Goal: Connect with others: Connect with others

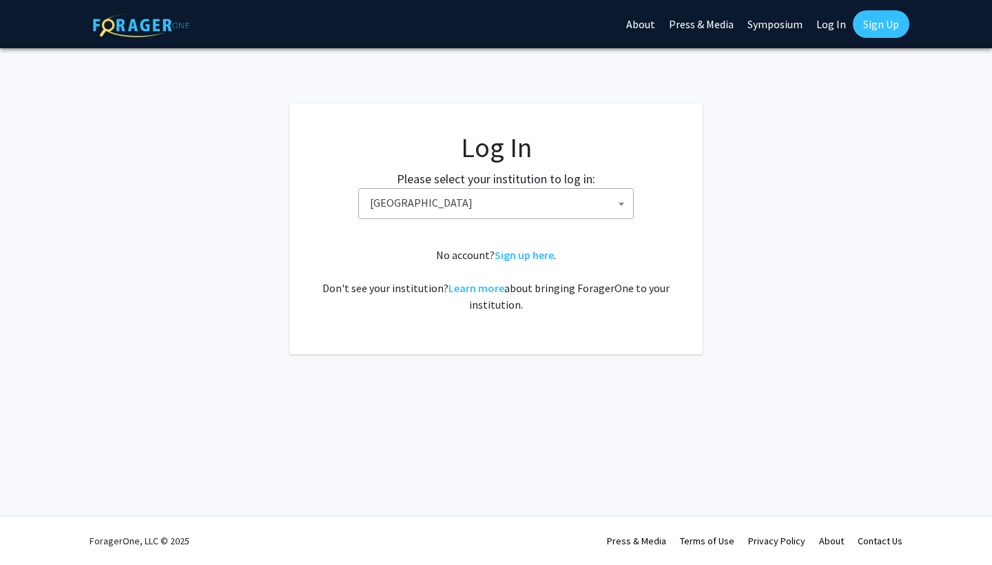
click at [835, 31] on link "Log In" at bounding box center [830, 24] width 43 height 48
select select "34"
click at [836, 28] on link "Log In" at bounding box center [830, 24] width 43 height 48
click at [598, 226] on fg-card-body "Log In Please select your institution to log in: [GEOGRAPHIC_DATA] [GEOGRAPHIC_…" at bounding box center [496, 229] width 358 height 196
click at [605, 206] on span "Baylor University" at bounding box center [498, 203] width 269 height 28
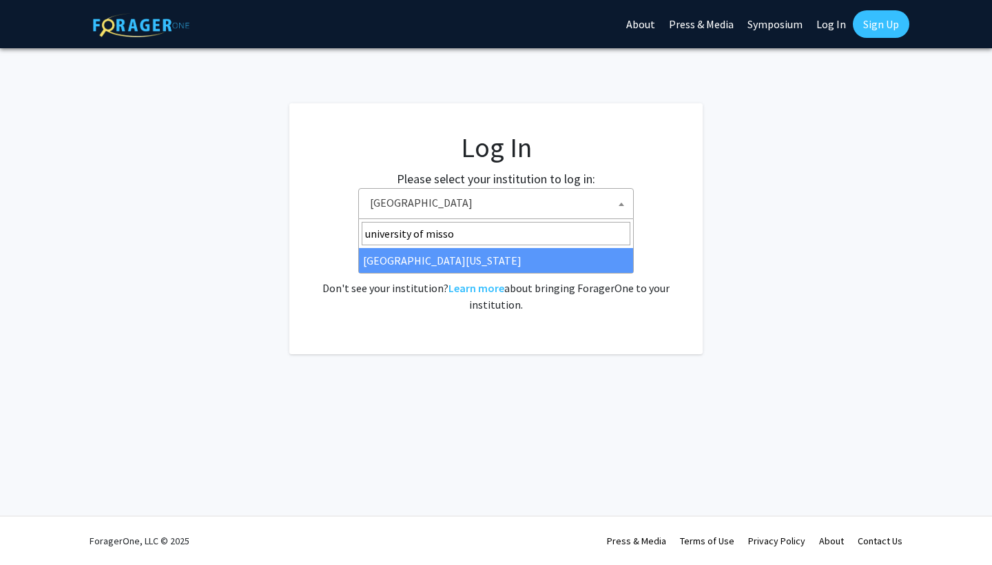
type input "university of misso"
select select "33"
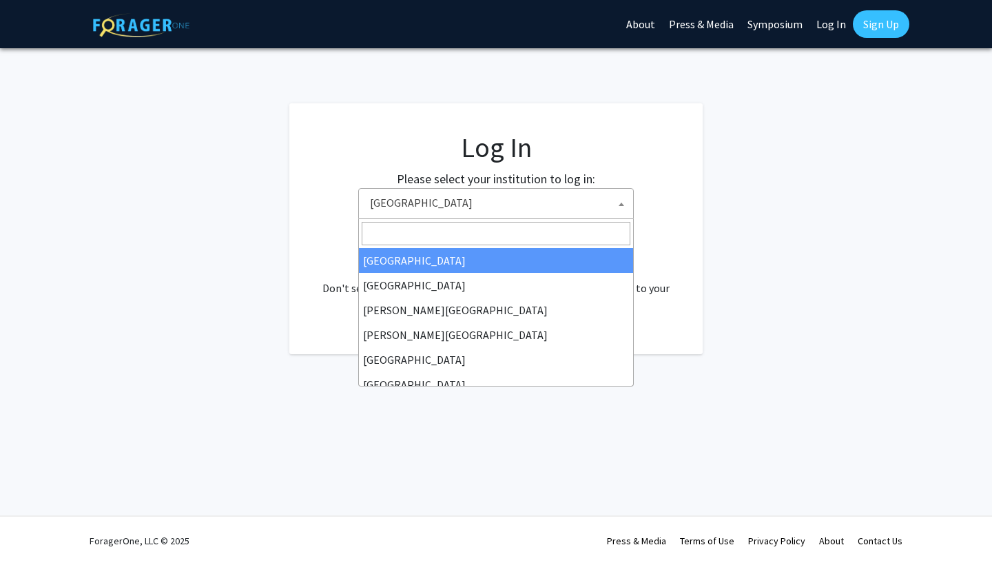
click at [552, 200] on span "[GEOGRAPHIC_DATA]" at bounding box center [498, 203] width 269 height 28
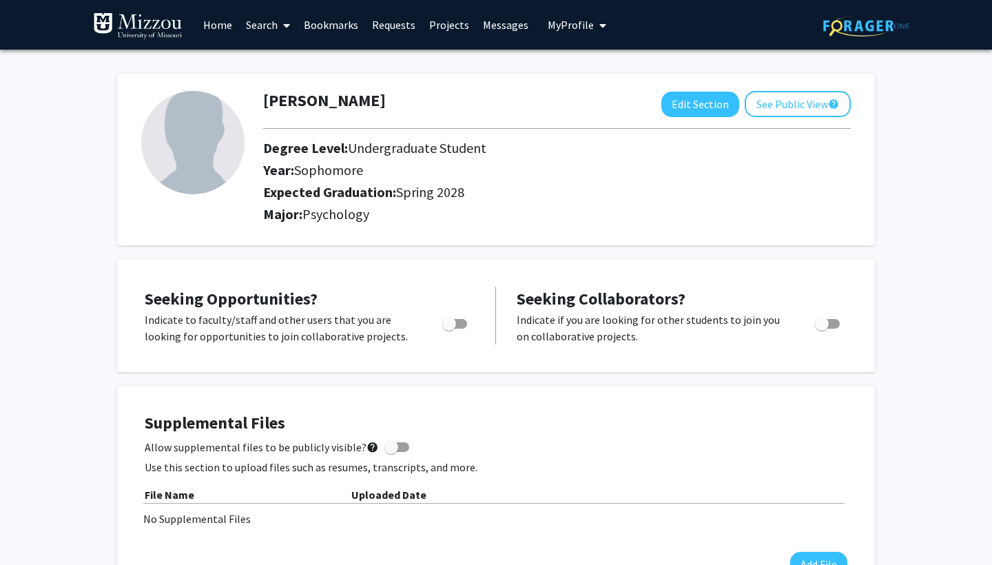
click at [336, 32] on link "Bookmarks" at bounding box center [331, 25] width 68 height 48
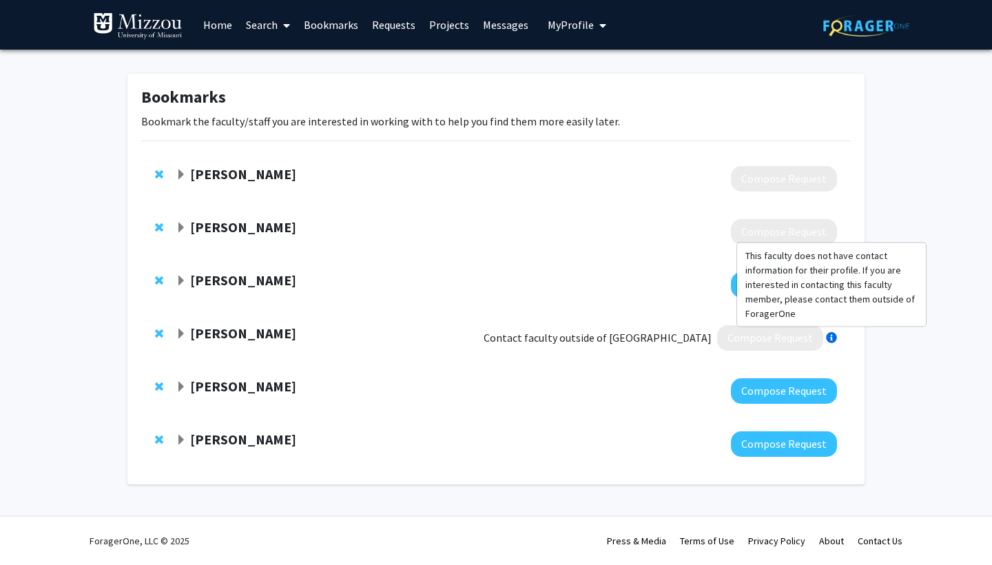
click at [834, 336] on div at bounding box center [831, 337] width 11 height 11
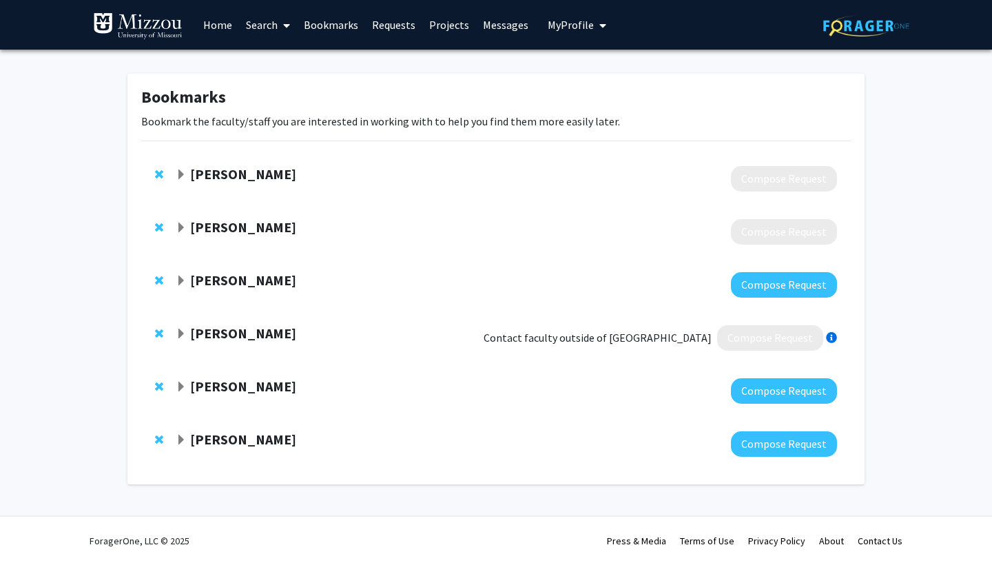
click at [830, 337] on div at bounding box center [831, 337] width 11 height 11
click at [200, 335] on strong "Mary Miller" at bounding box center [243, 332] width 106 height 17
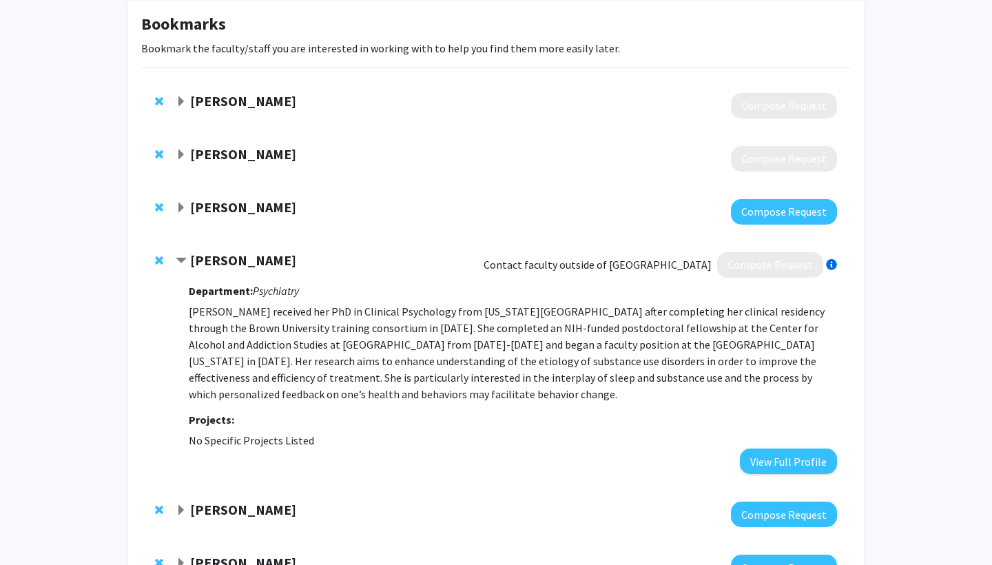
scroll to position [74, 0]
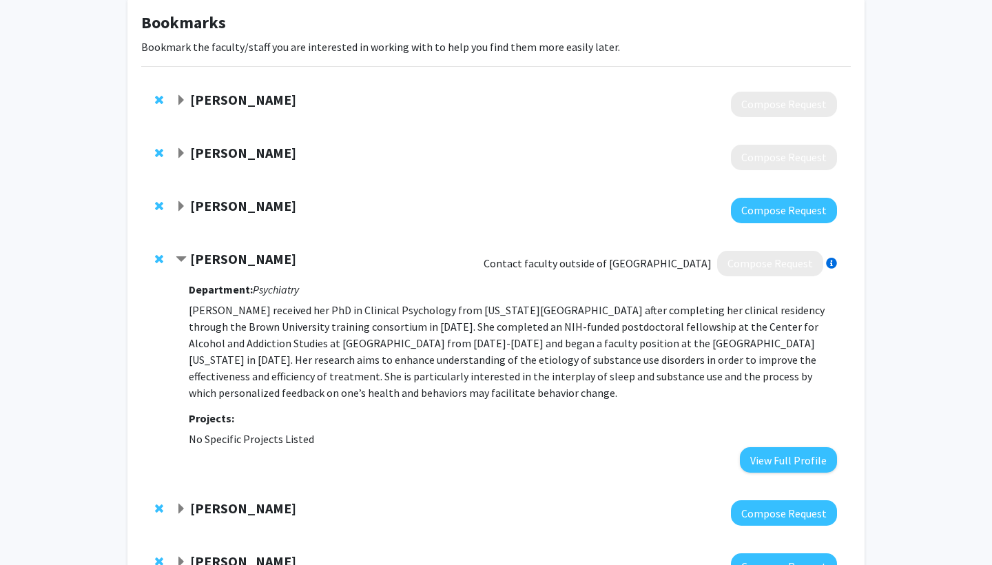
click at [230, 264] on strong "Mary Miller" at bounding box center [243, 258] width 106 height 17
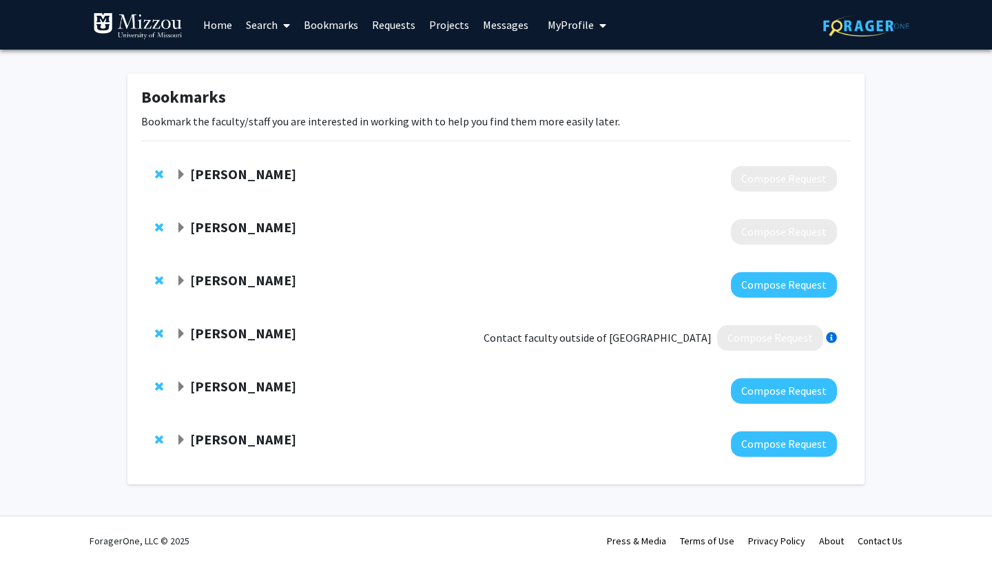
scroll to position [0, 0]
click at [213, 395] on strong "Denis McCarthy" at bounding box center [243, 385] width 106 height 17
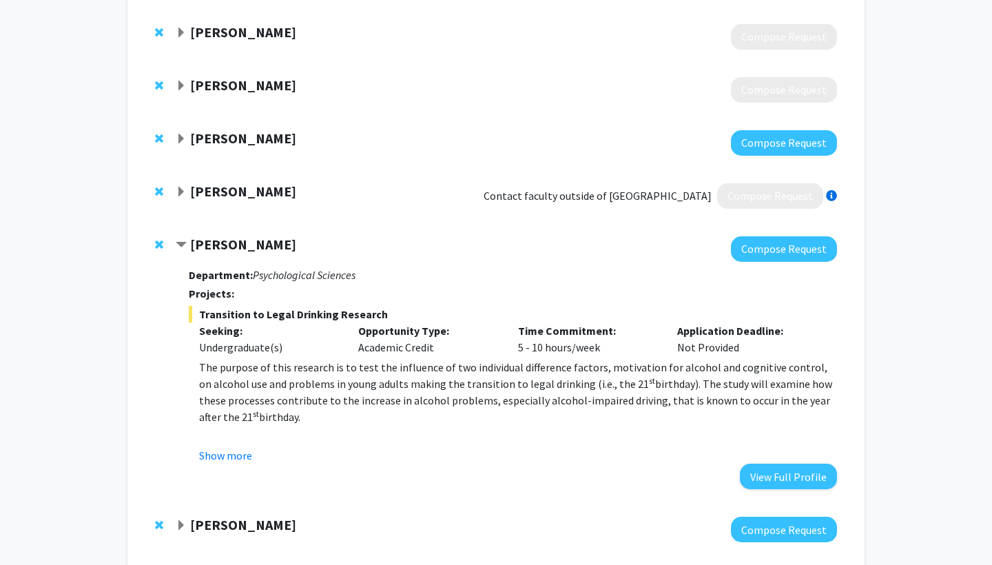
scroll to position [160, 0]
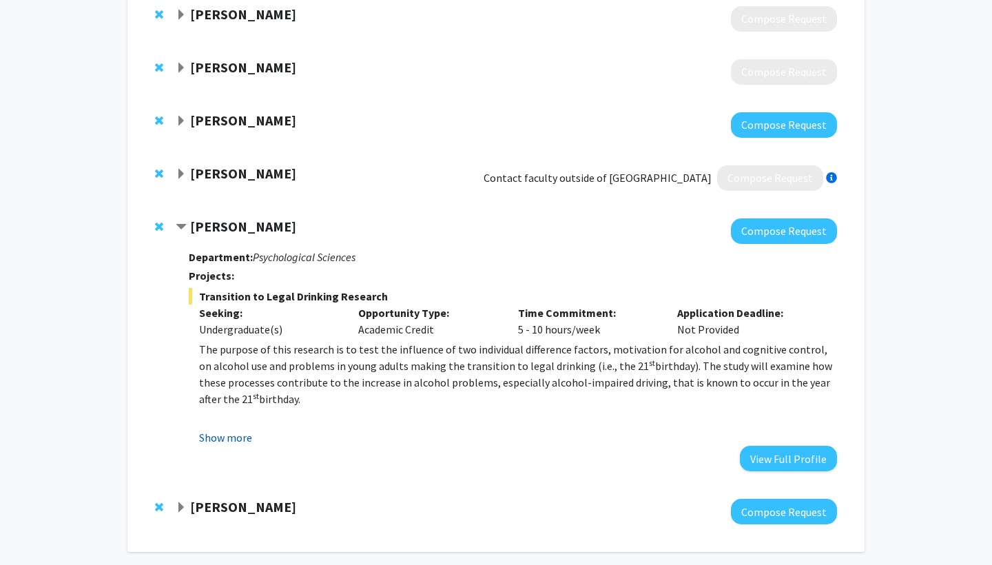
click at [231, 436] on button "Show more" at bounding box center [225, 437] width 53 height 17
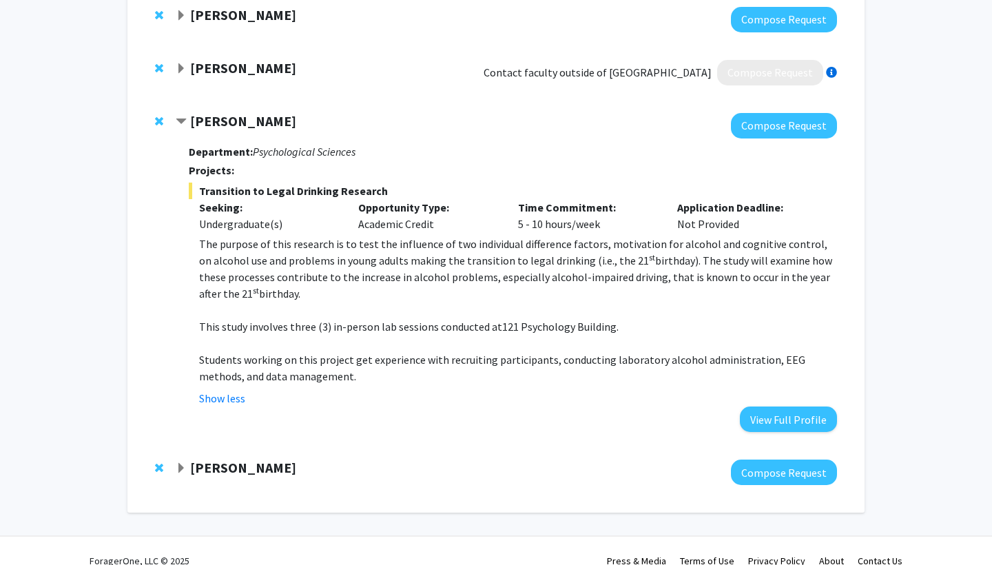
scroll to position [266, 0]
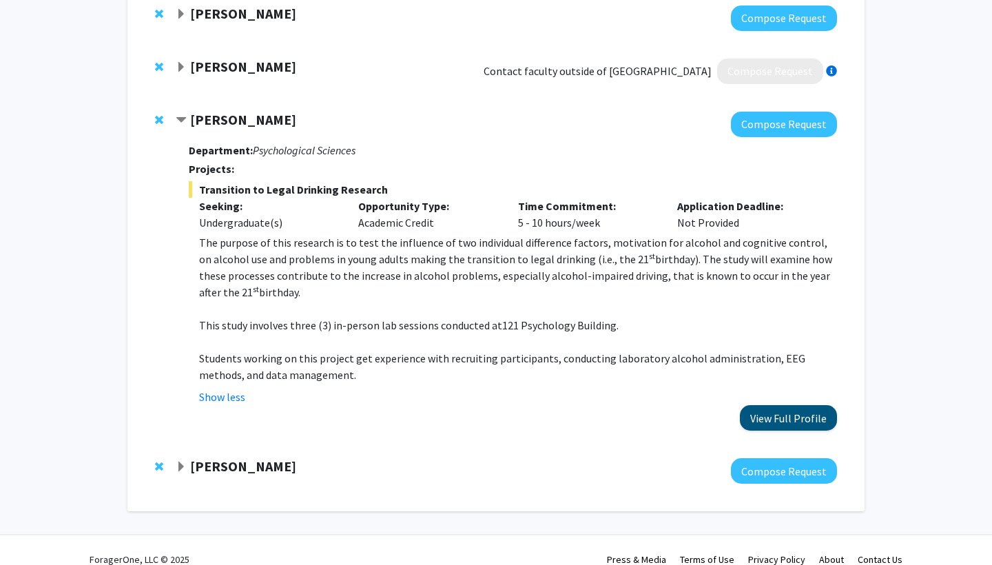
click at [756, 413] on button "View Full Profile" at bounding box center [788, 417] width 97 height 25
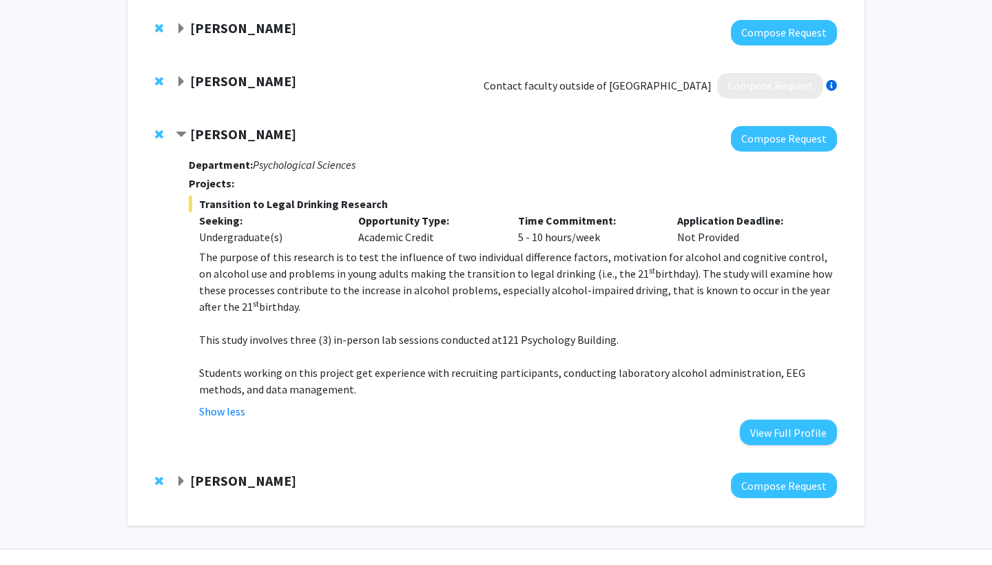
scroll to position [252, 0]
click at [264, 484] on strong "[PERSON_NAME]" at bounding box center [243, 480] width 106 height 17
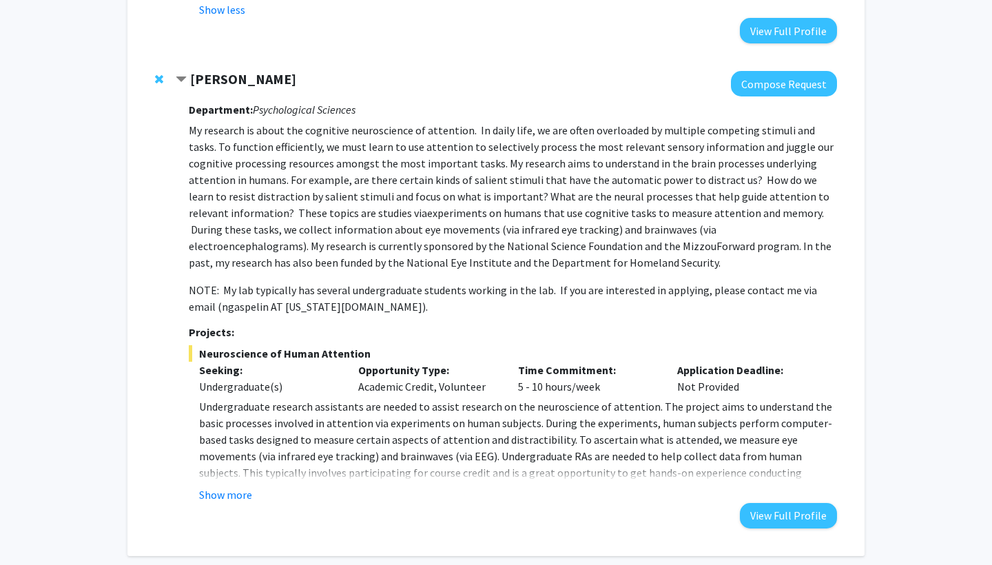
scroll to position [657, 0]
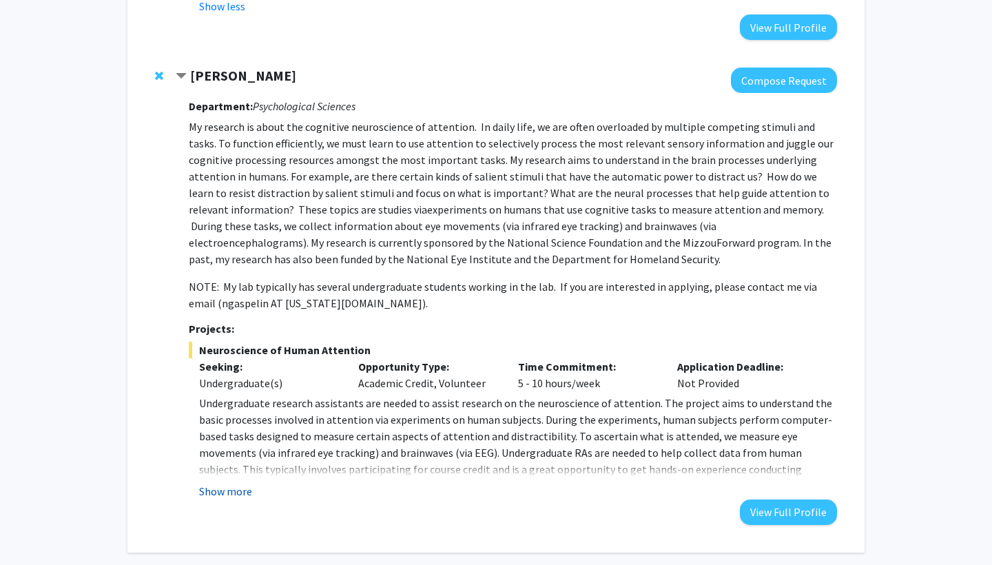
click at [235, 496] on button "Show more" at bounding box center [225, 491] width 53 height 17
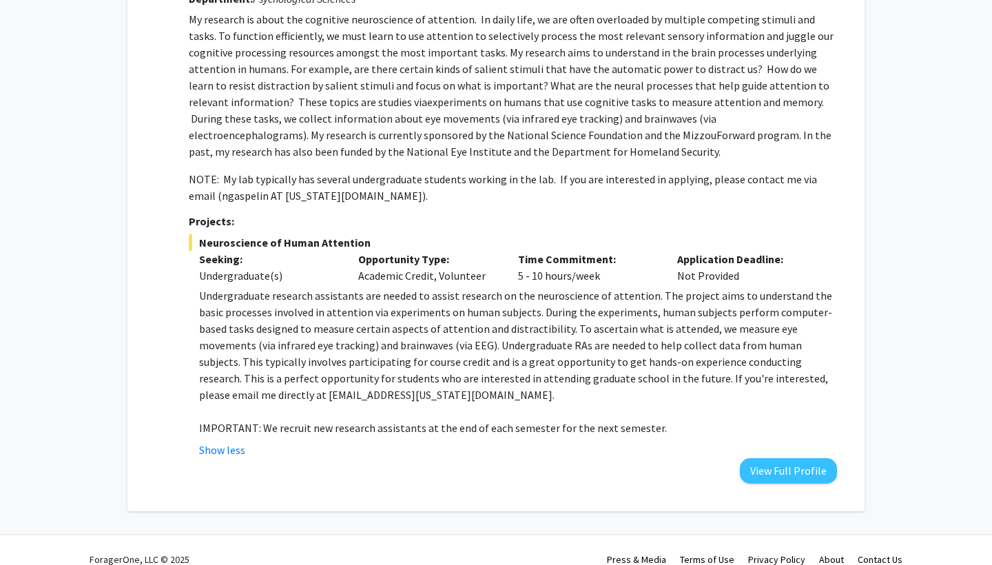
scroll to position [765, 0]
click at [792, 476] on button "View Full Profile" at bounding box center [788, 469] width 97 height 25
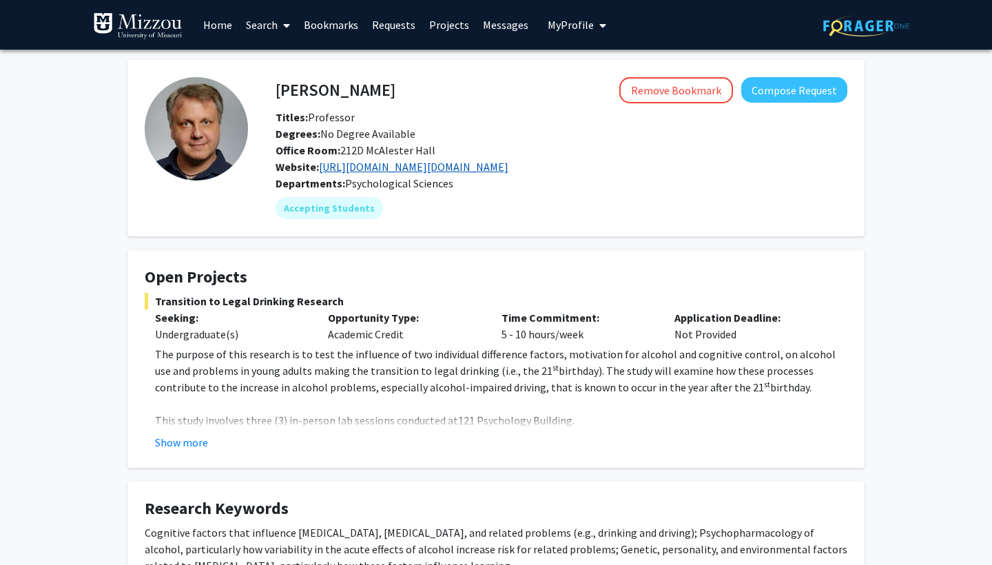
click at [364, 167] on link "https://sites.google.com/umsystem.edu/mccarthydm/home" at bounding box center [413, 167] width 189 height 14
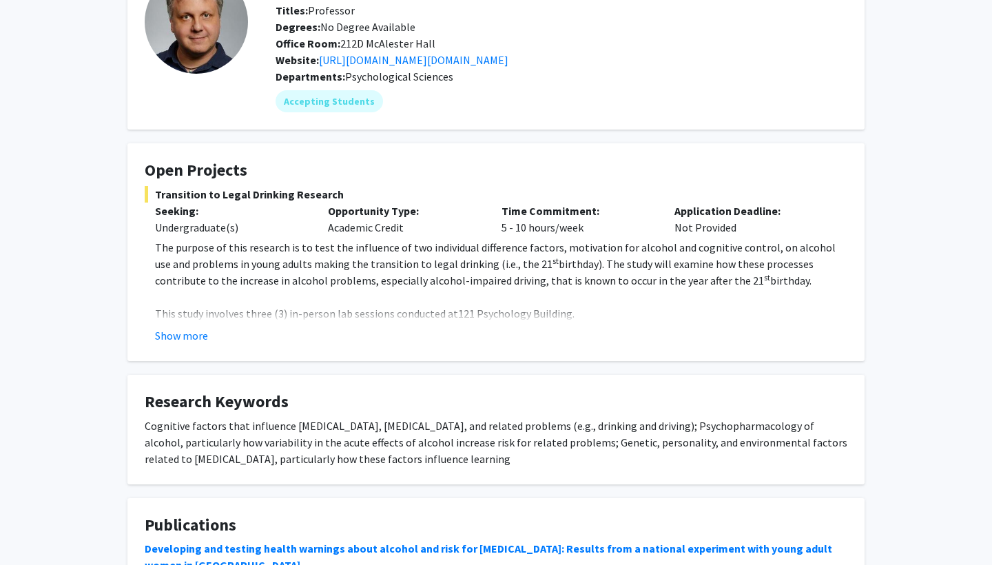
scroll to position [109, 0]
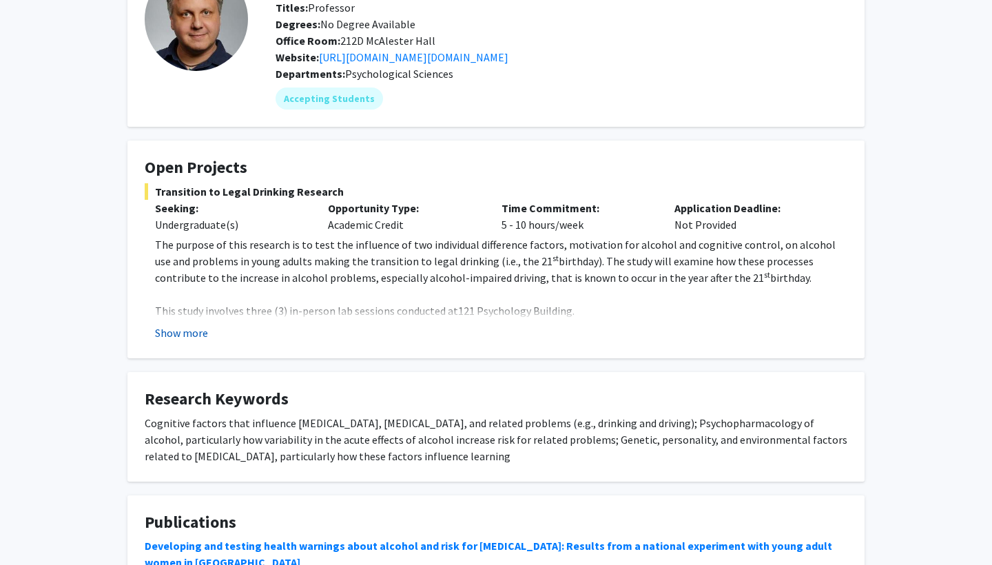
click at [197, 336] on button "Show more" at bounding box center [181, 332] width 53 height 17
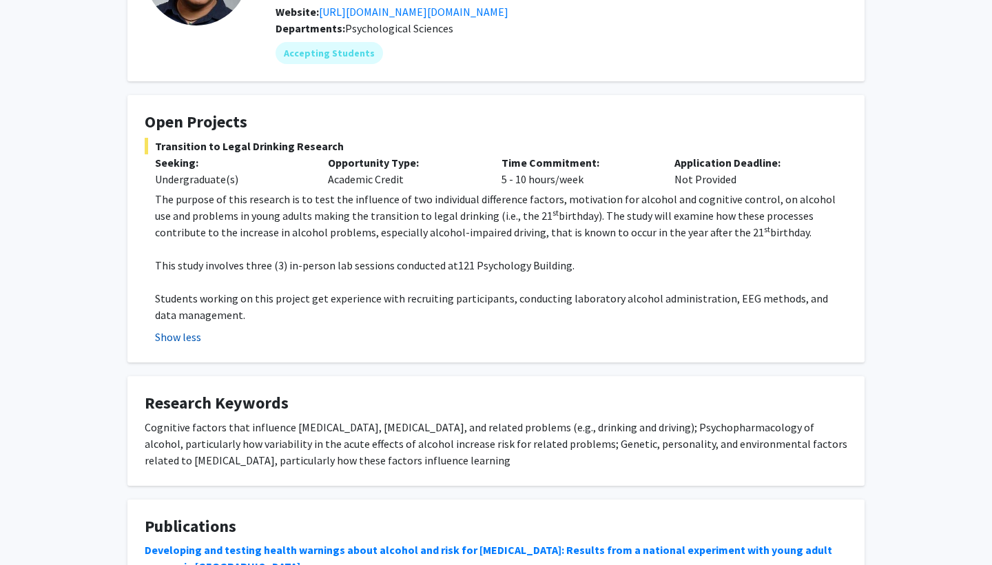
scroll to position [168, 0]
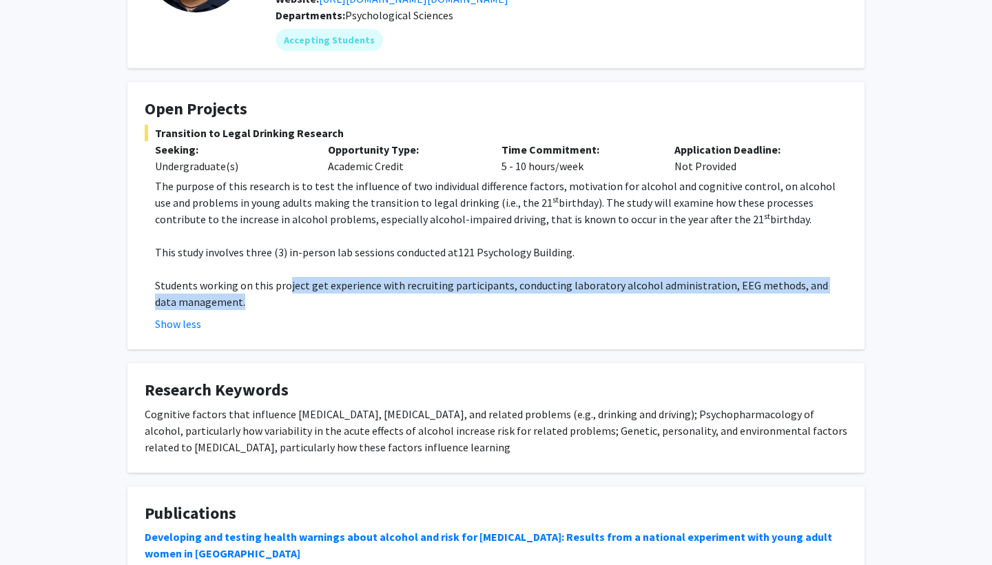
drag, startPoint x: 286, startPoint y: 283, endPoint x: 317, endPoint y: 295, distance: 33.1
click at [317, 295] on p "Students working on this project get experience with recruiting participants, c…" at bounding box center [501, 293] width 692 height 33
click at [317, 294] on p "Students working on this project get experience with recruiting participants, c…" at bounding box center [501, 293] width 692 height 33
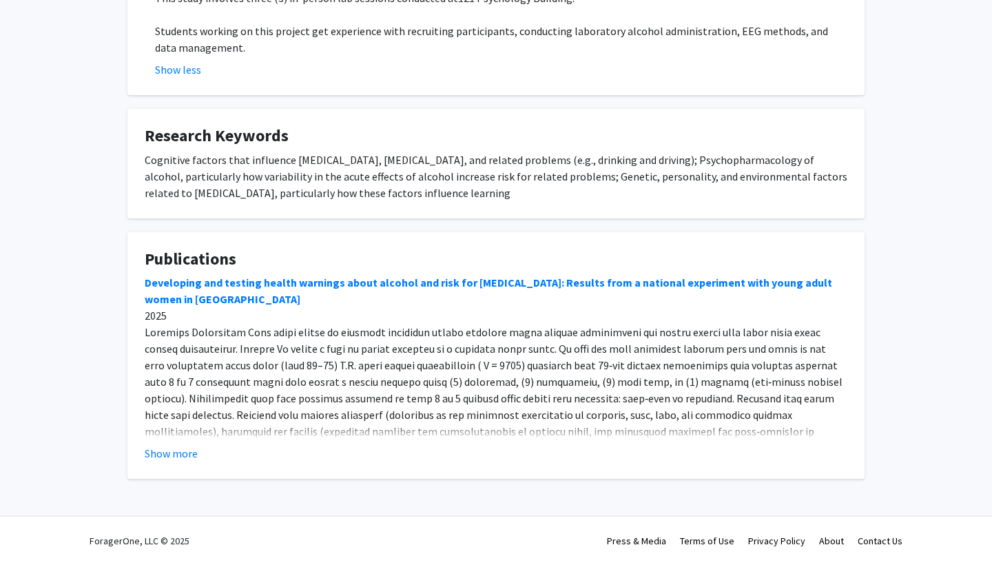
scroll to position [423, 0]
click at [165, 454] on button "Show more" at bounding box center [171, 453] width 53 height 17
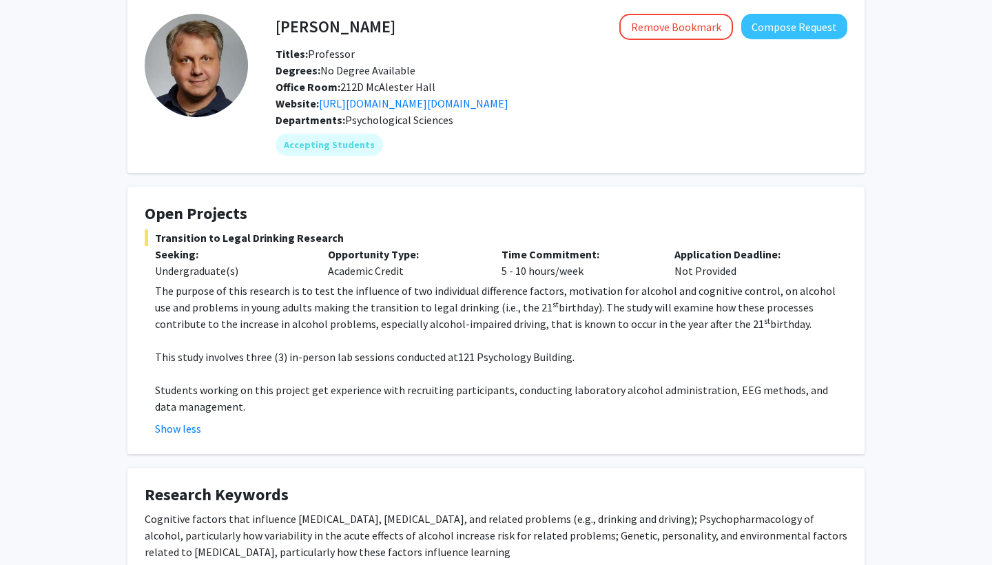
scroll to position [67, 0]
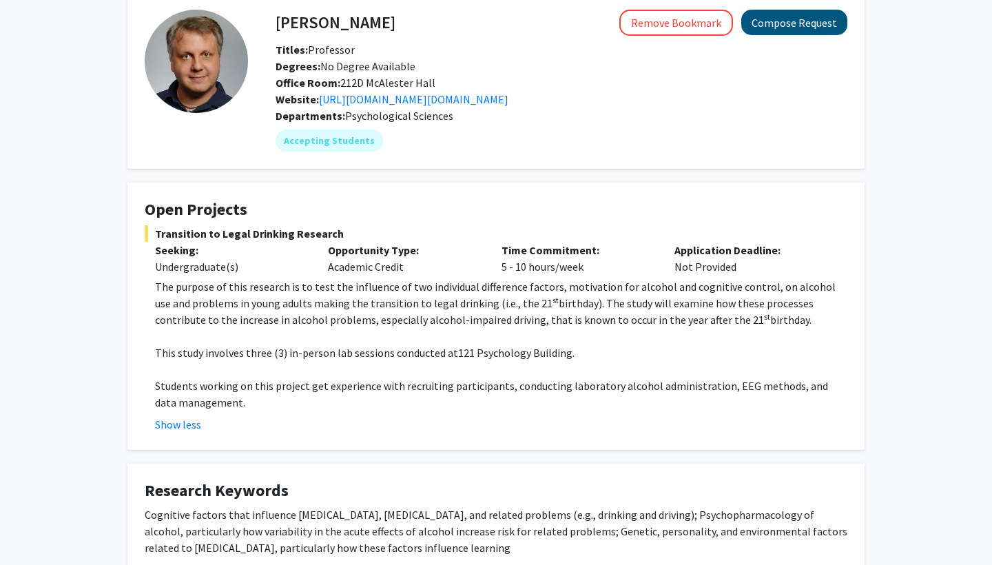
click at [814, 19] on button "Compose Request" at bounding box center [794, 22] width 106 height 25
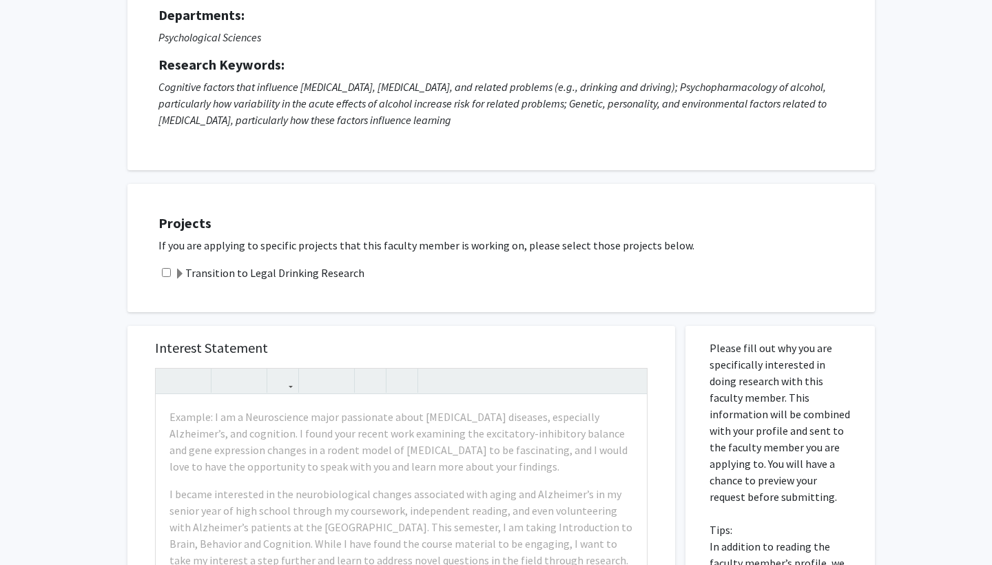
scroll to position [142, 0]
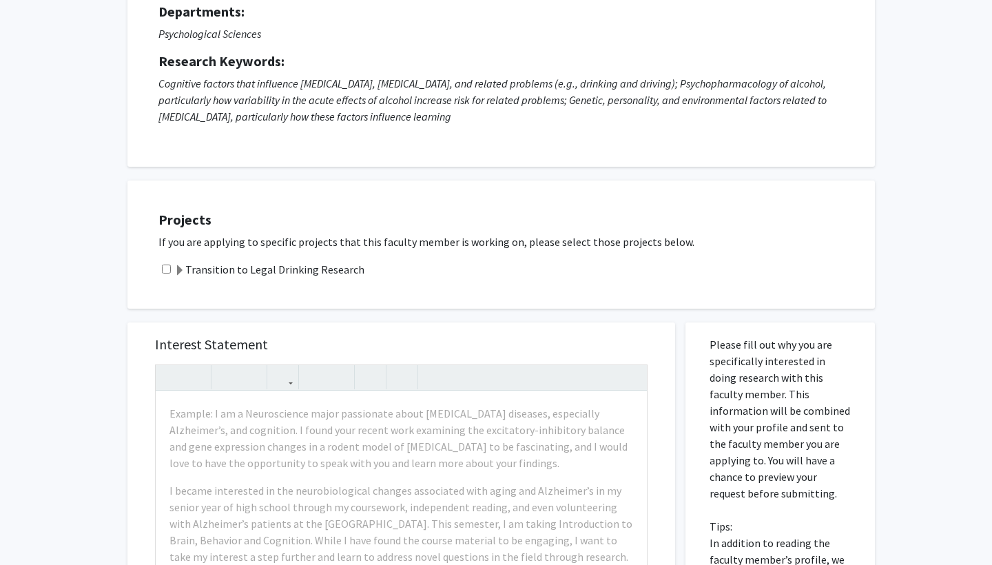
click at [165, 273] on input "checkbox" at bounding box center [166, 268] width 9 height 9
checkbox input "true"
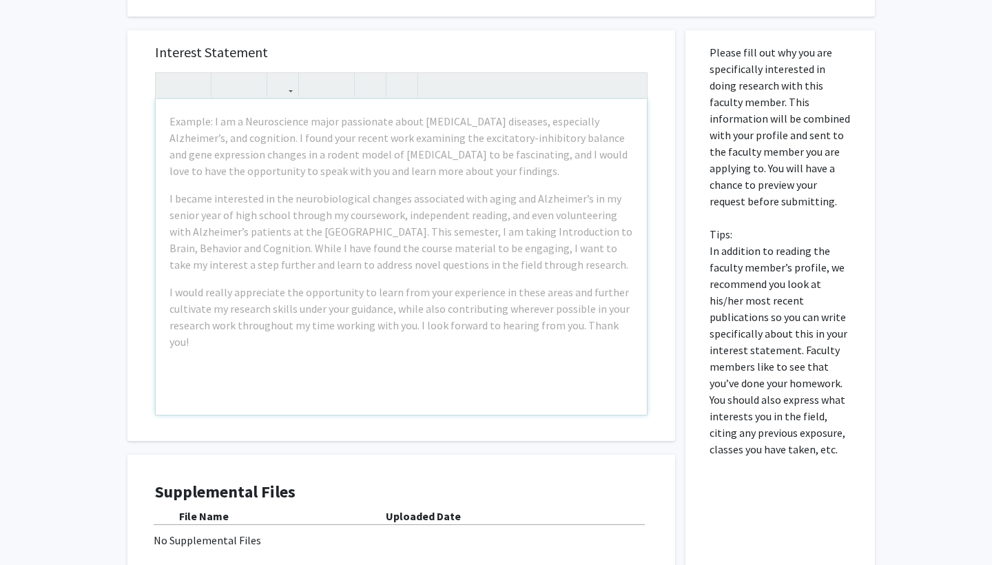
scroll to position [433, 0]
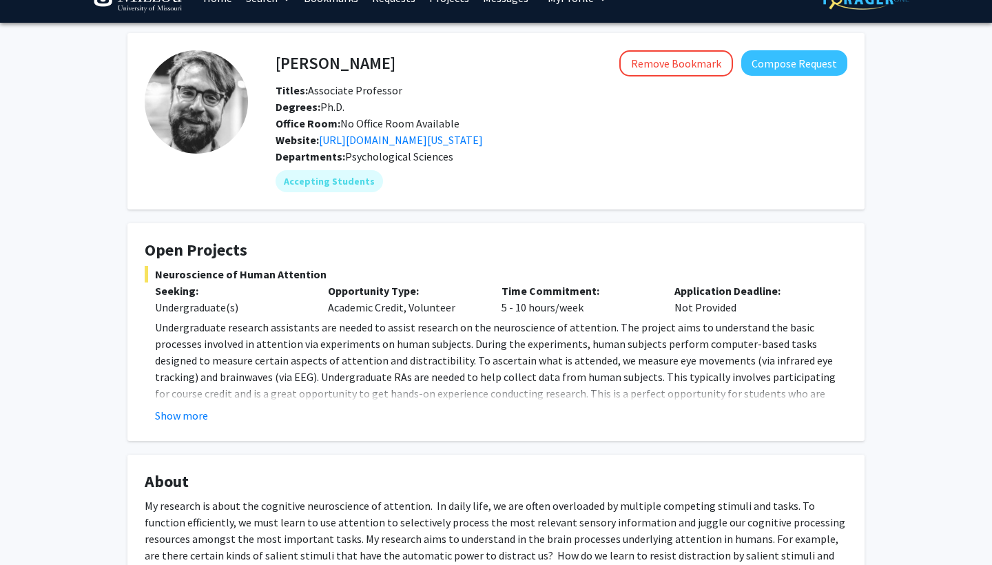
scroll to position [27, 0]
click at [480, 193] on div "Accepting Students" at bounding box center [561, 181] width 577 height 28
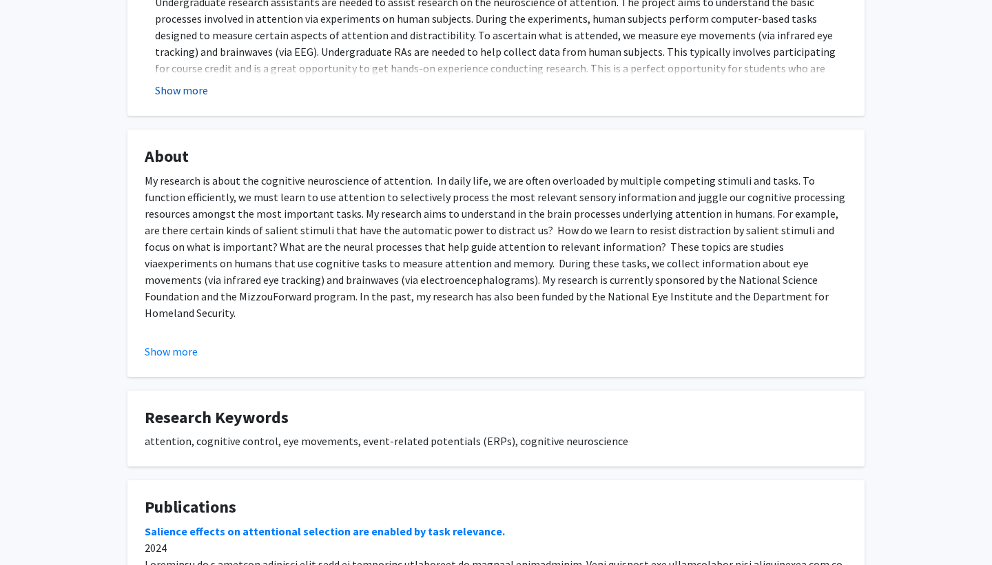
scroll to position [355, 0]
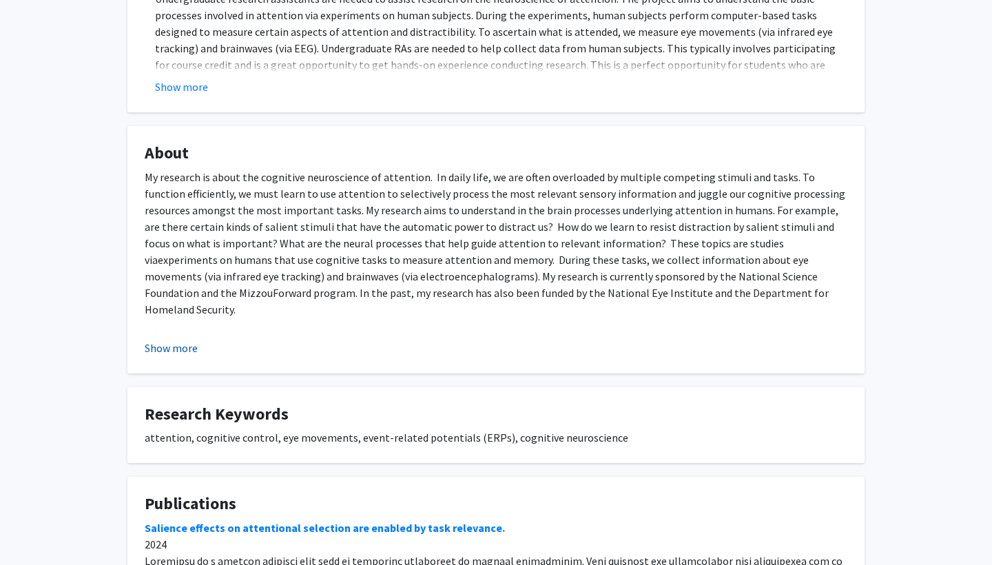
click at [161, 355] on button "Show more" at bounding box center [171, 347] width 53 height 17
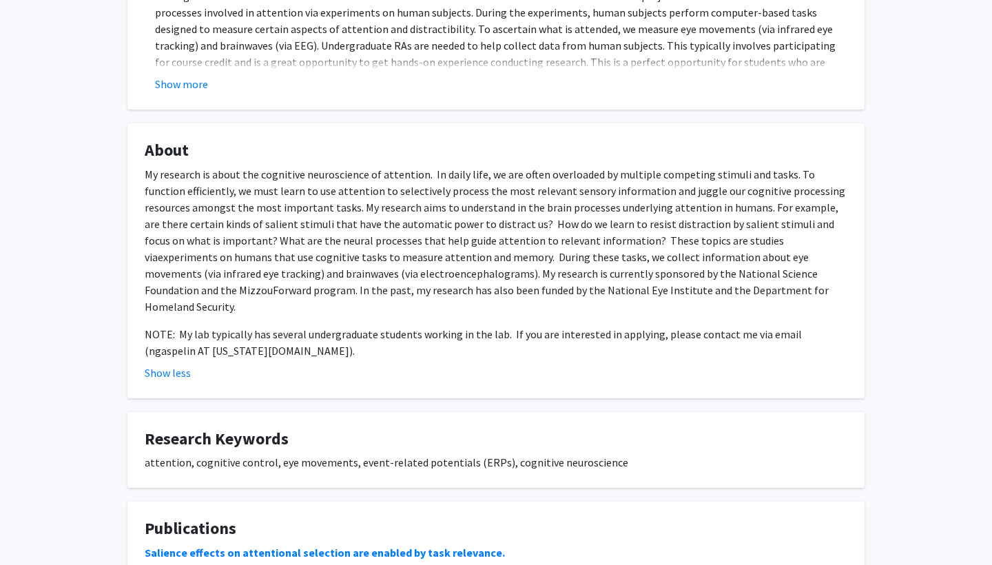
scroll to position [358, 0]
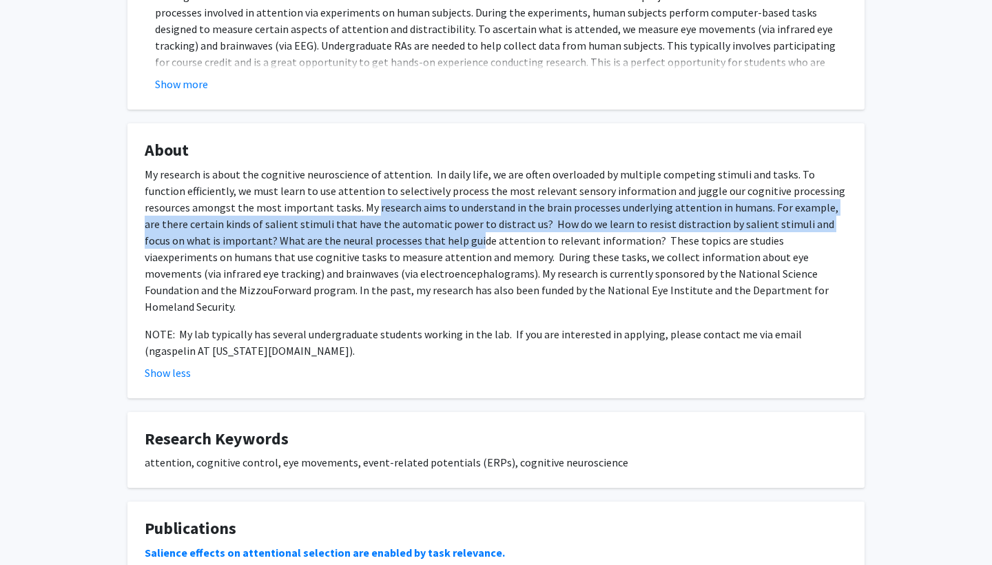
drag, startPoint x: 323, startPoint y: 204, endPoint x: 394, endPoint y: 236, distance: 78.0
click at [394, 236] on p "My research is about the cognitive neuroscience of attention. In daily life, we…" at bounding box center [496, 240] width 702 height 149
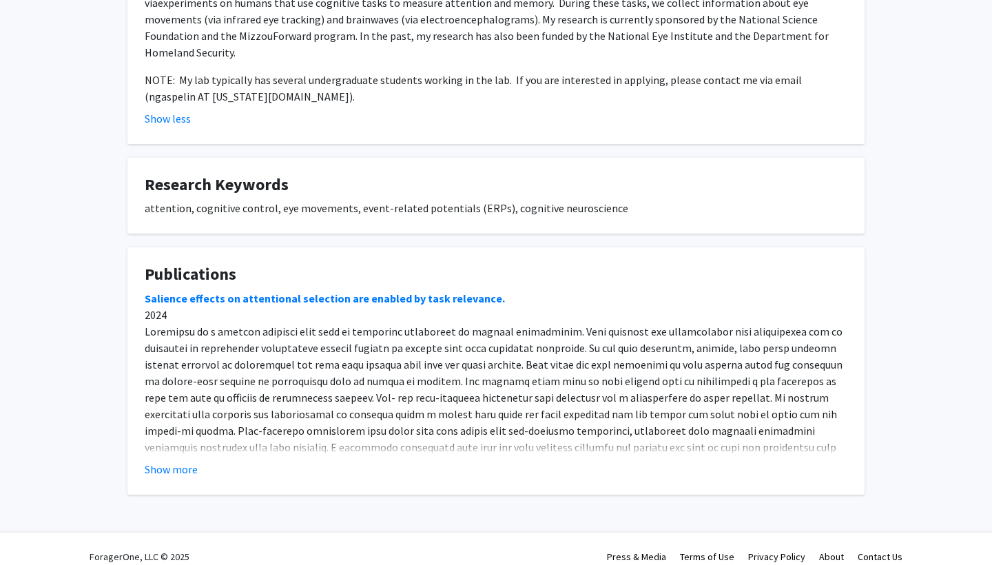
scroll to position [611, 0]
click at [171, 461] on button "Show more" at bounding box center [171, 469] width 53 height 17
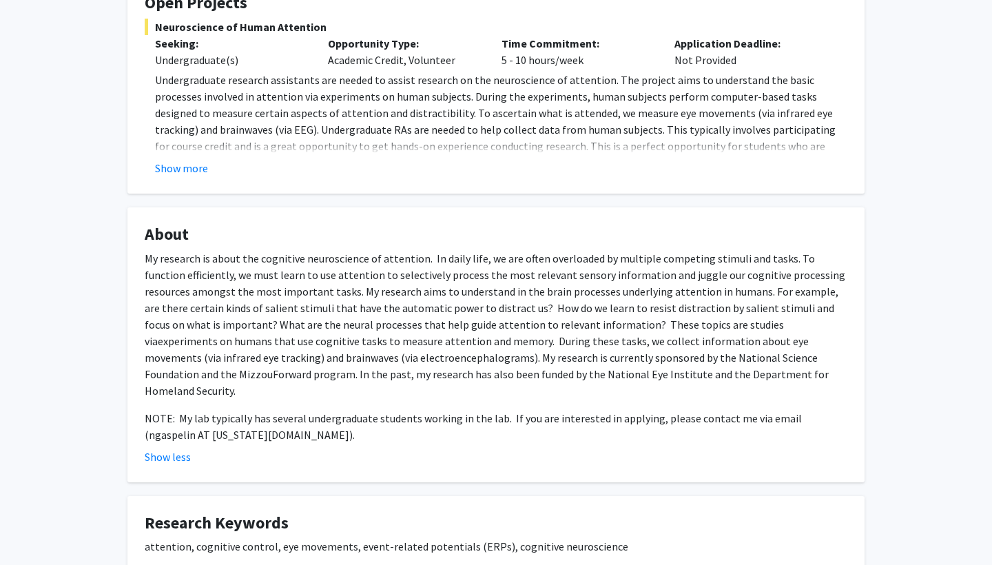
scroll to position [273, 0]
click at [185, 167] on button "Show more" at bounding box center [181, 168] width 53 height 17
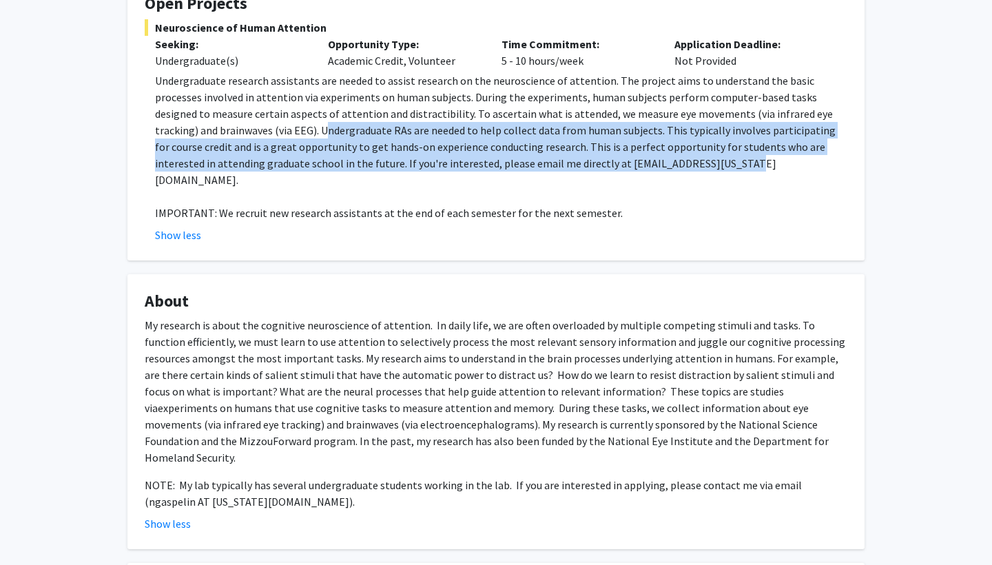
drag, startPoint x: 205, startPoint y: 133, endPoint x: 568, endPoint y: 160, distance: 363.9
click at [567, 160] on p "Undergraduate research assistants are needed to assist research on the neurosci…" at bounding box center [501, 130] width 692 height 116
click at [568, 162] on p "Undergraduate research assistants are needed to assist research on the neurosci…" at bounding box center [501, 130] width 692 height 116
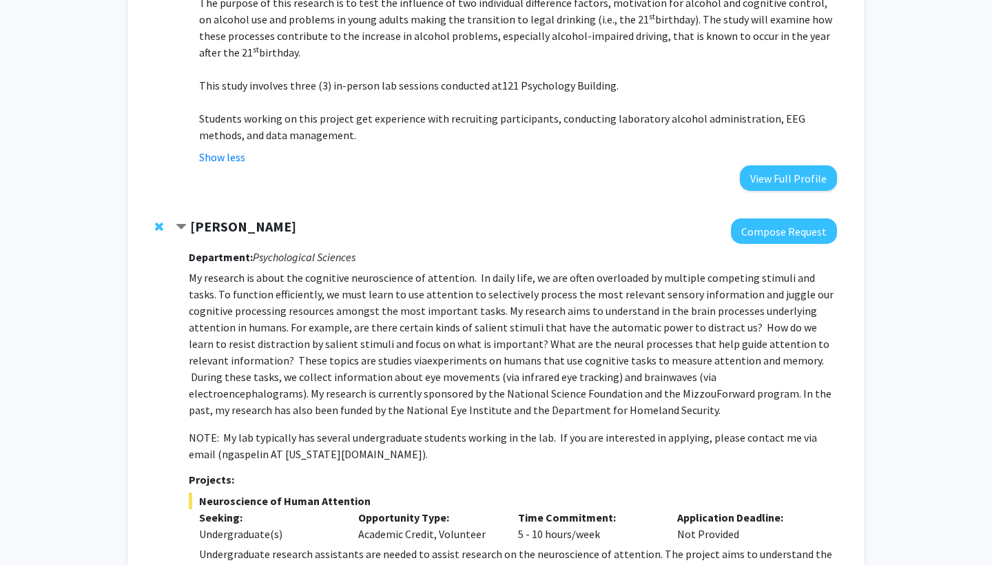
scroll to position [505, 0]
click at [815, 231] on button "Compose Request" at bounding box center [784, 231] width 106 height 25
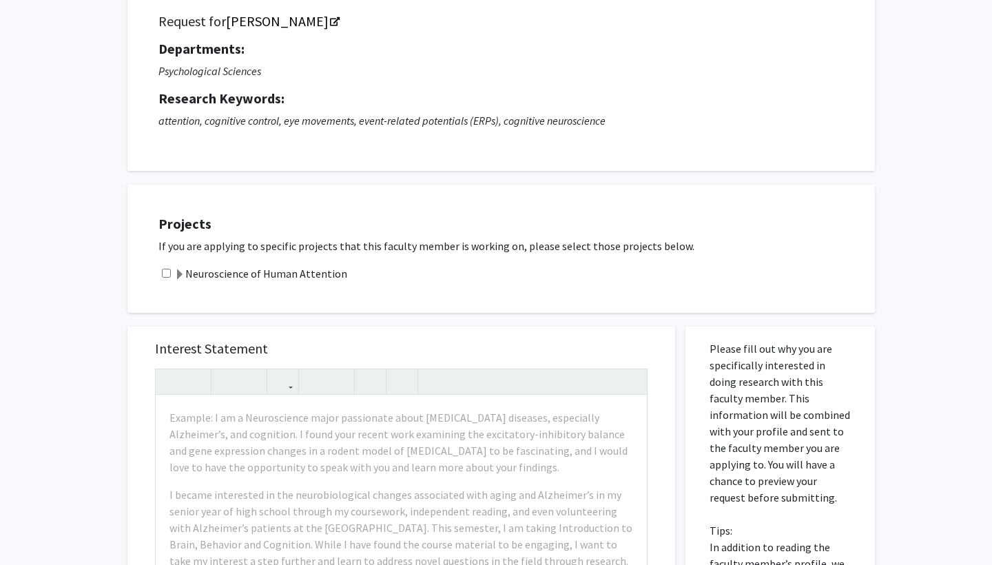
scroll to position [105, 0]
